Goal: Check status: Check status

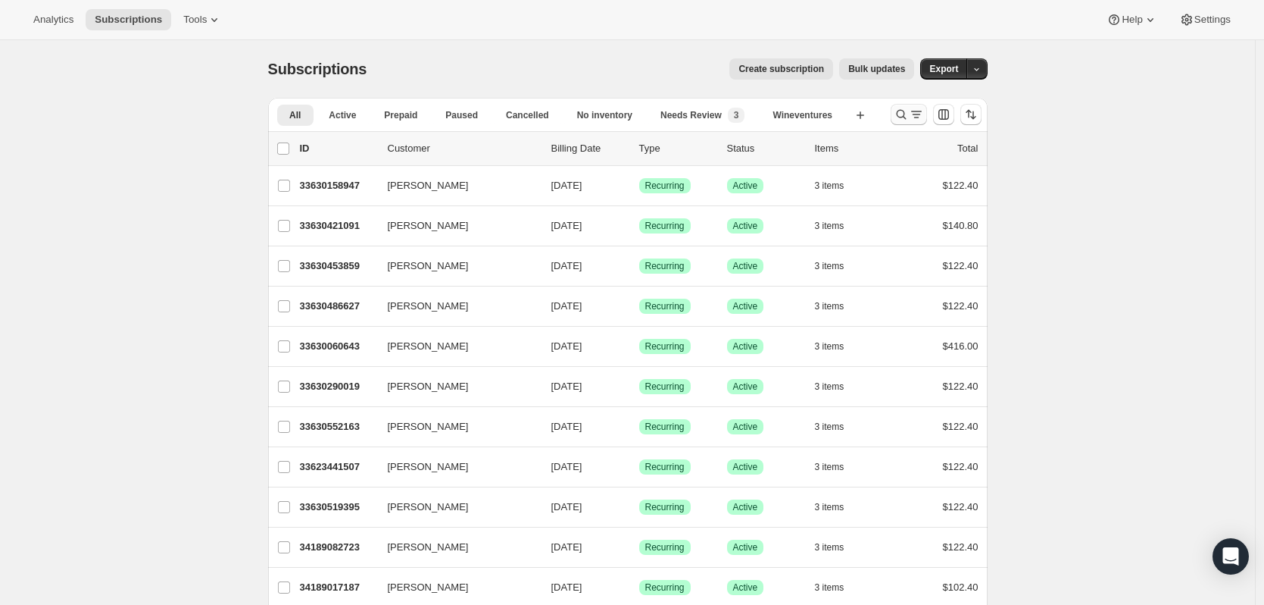
click at [910, 123] on button "Search and filter results" at bounding box center [909, 114] width 36 height 21
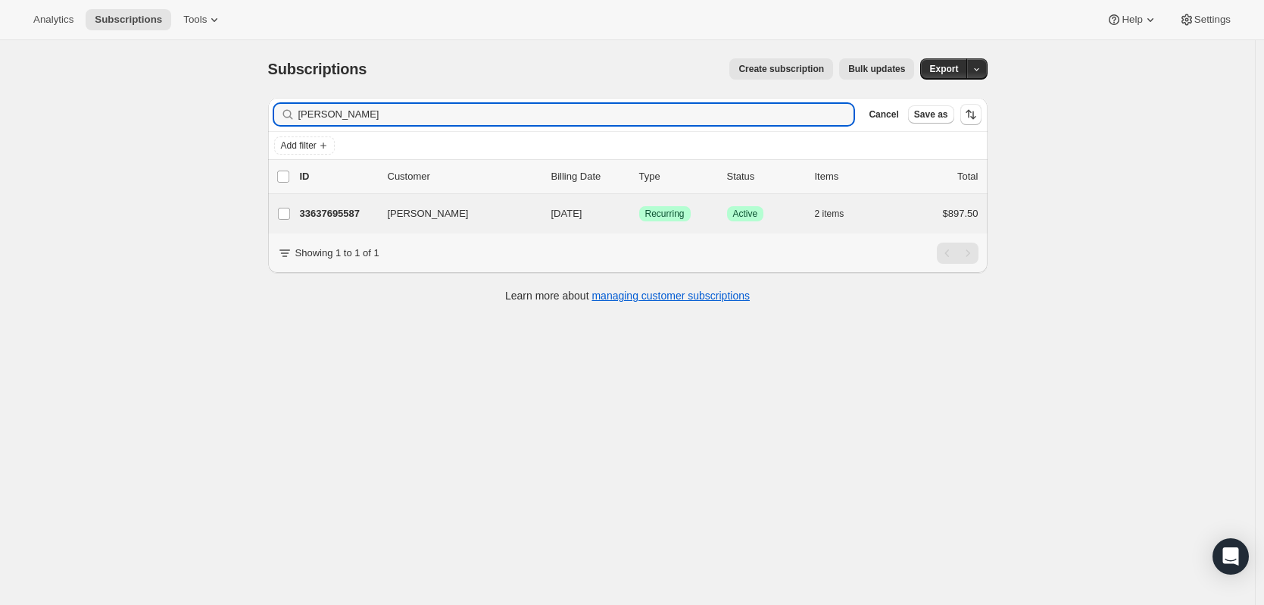
type input "george opez"
click at [364, 226] on div "George Lopez 33637695587 George Lopez 10/15/2025 Success Recurring Success Acti…" at bounding box center [628, 213] width 720 height 39
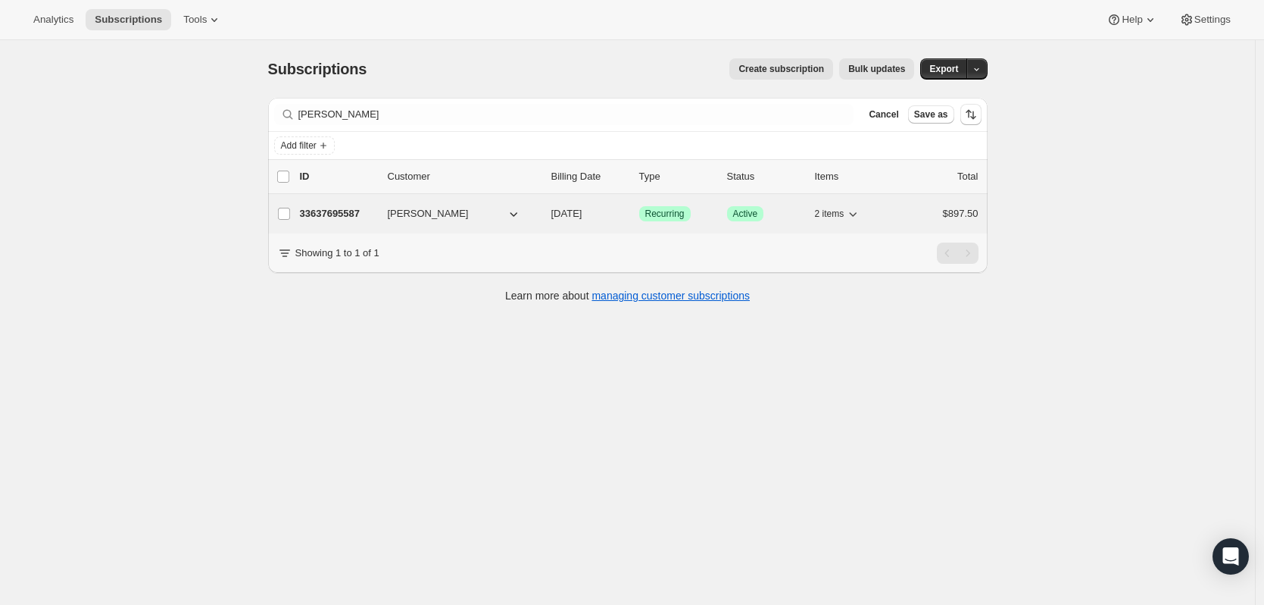
click at [327, 211] on p "33637695587" at bounding box center [338, 213] width 76 height 15
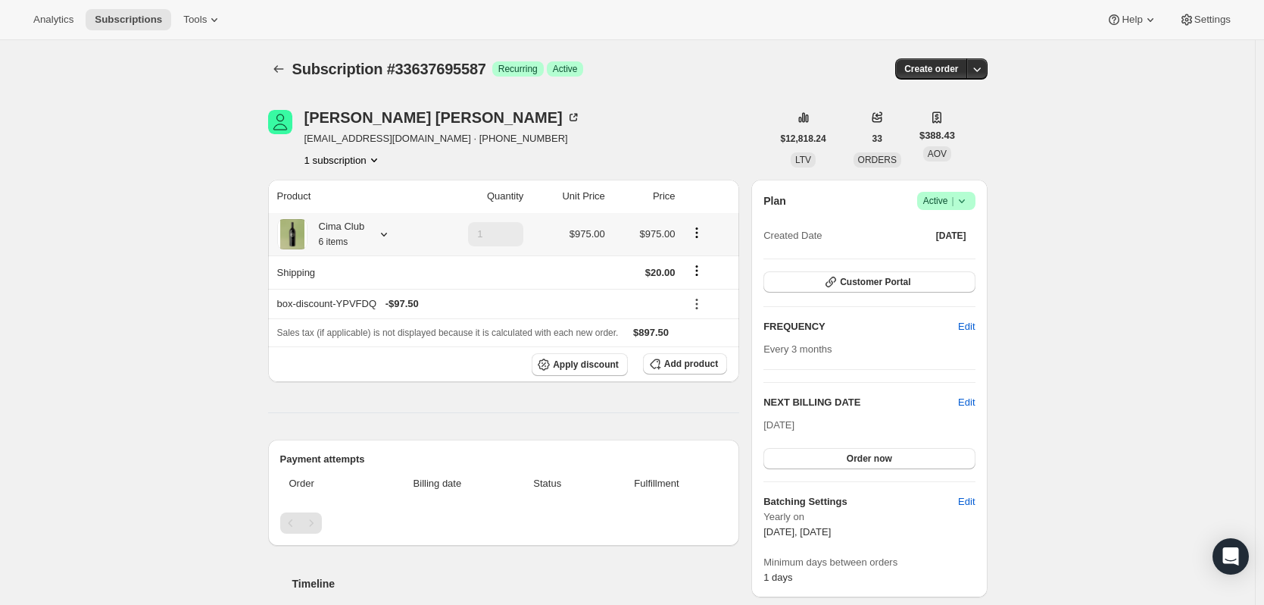
click at [384, 234] on icon at bounding box center [384, 234] width 15 height 15
click at [973, 202] on span "Success Active |" at bounding box center [946, 201] width 58 height 18
click at [381, 238] on icon at bounding box center [384, 234] width 15 height 15
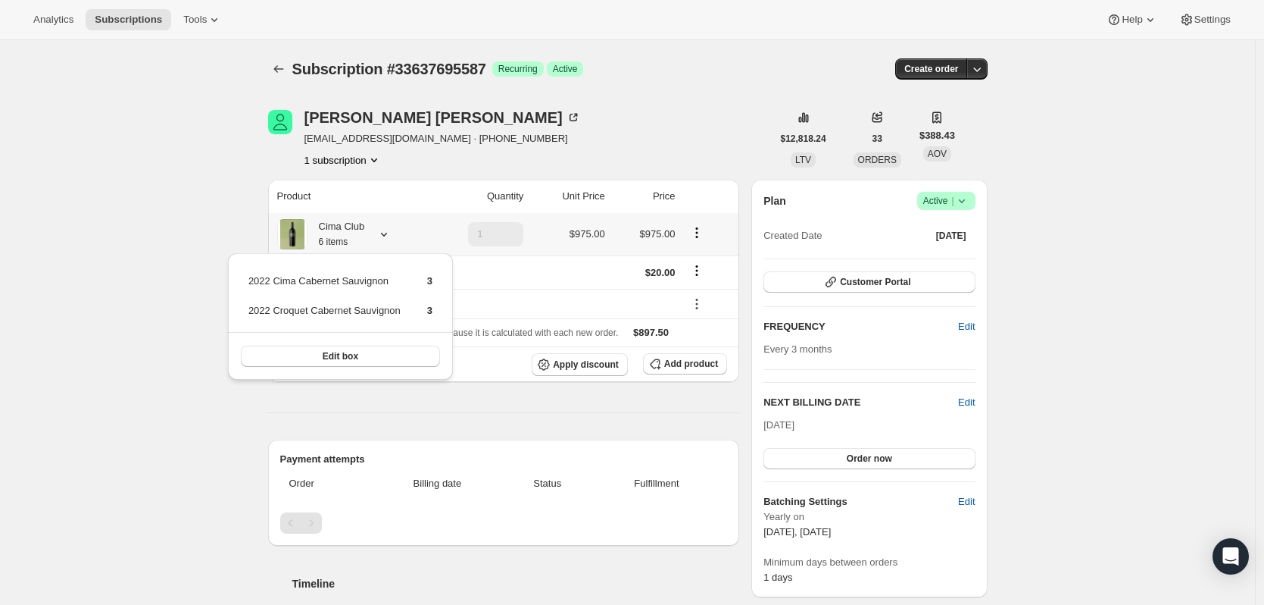
click at [387, 233] on icon at bounding box center [384, 234] width 15 height 15
click at [980, 73] on icon "button" at bounding box center [977, 68] width 15 height 15
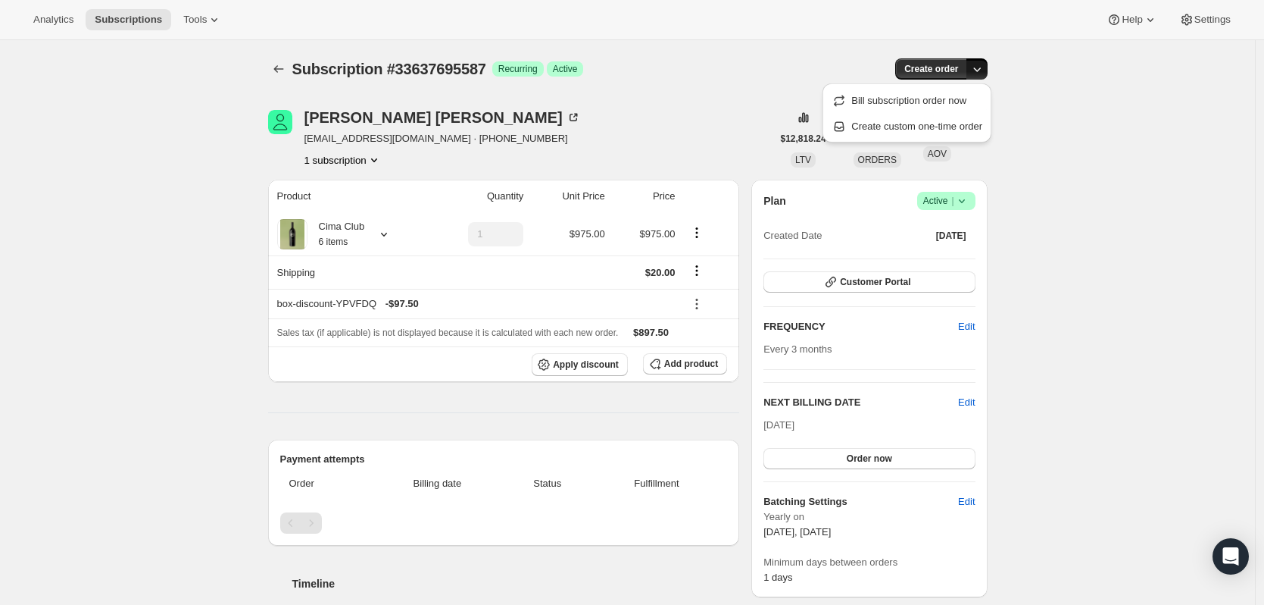
click at [698, 236] on icon "Product actions" at bounding box center [696, 232] width 15 height 15
click at [975, 306] on hr at bounding box center [869, 306] width 211 height 1
click at [855, 280] on span "Customer Portal" at bounding box center [875, 282] width 70 height 12
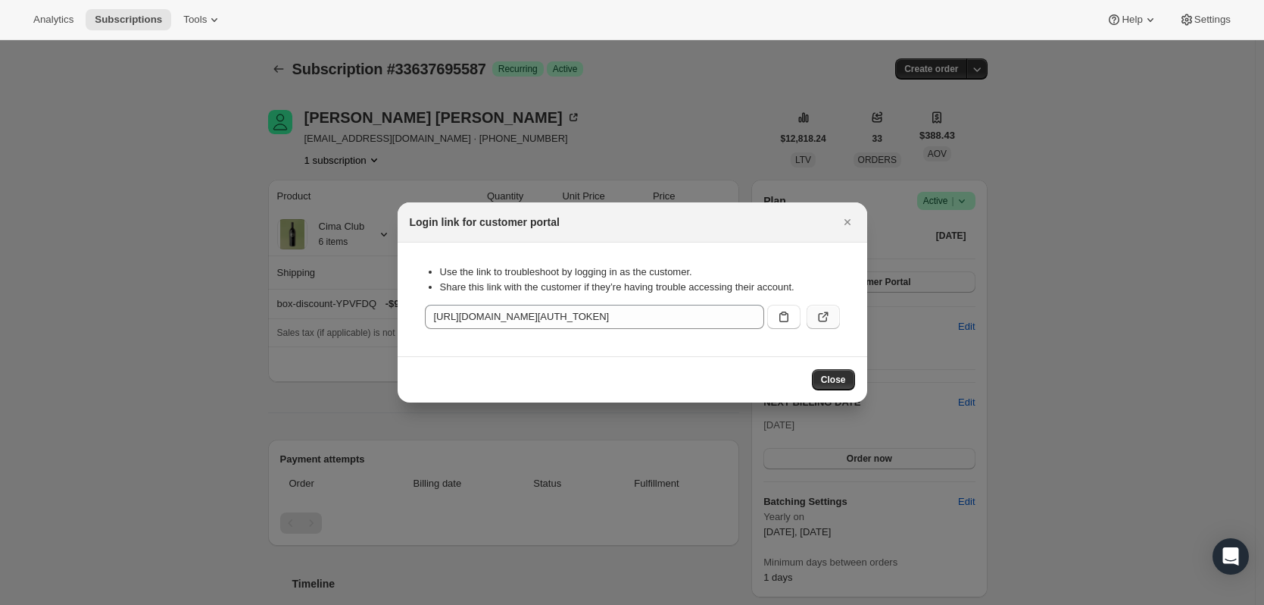
click at [834, 320] on button ":rcc:" at bounding box center [823, 317] width 33 height 24
click at [826, 370] on button "Close" at bounding box center [833, 379] width 43 height 21
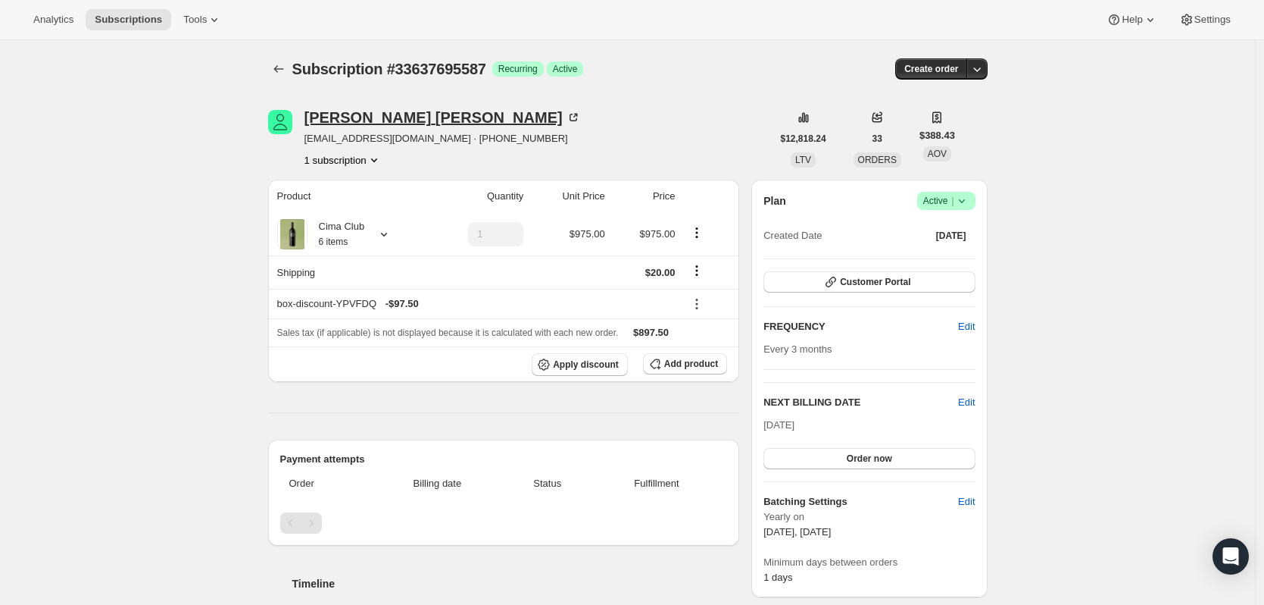
click at [566, 119] on icon at bounding box center [573, 117] width 15 height 15
